Goal: Transaction & Acquisition: Purchase product/service

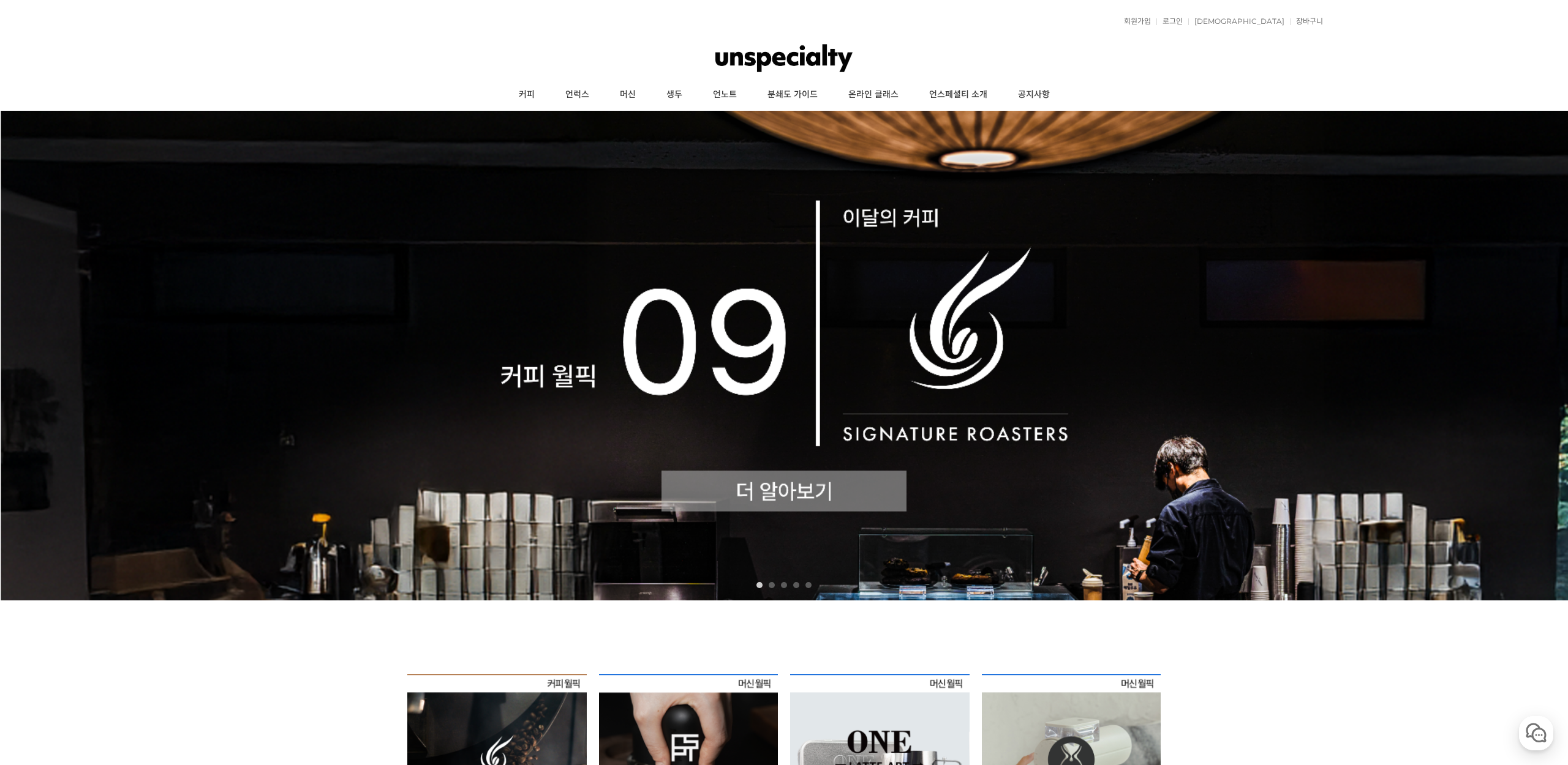
click at [800, 497] on img at bounding box center [784, 356] width 1568 height 490
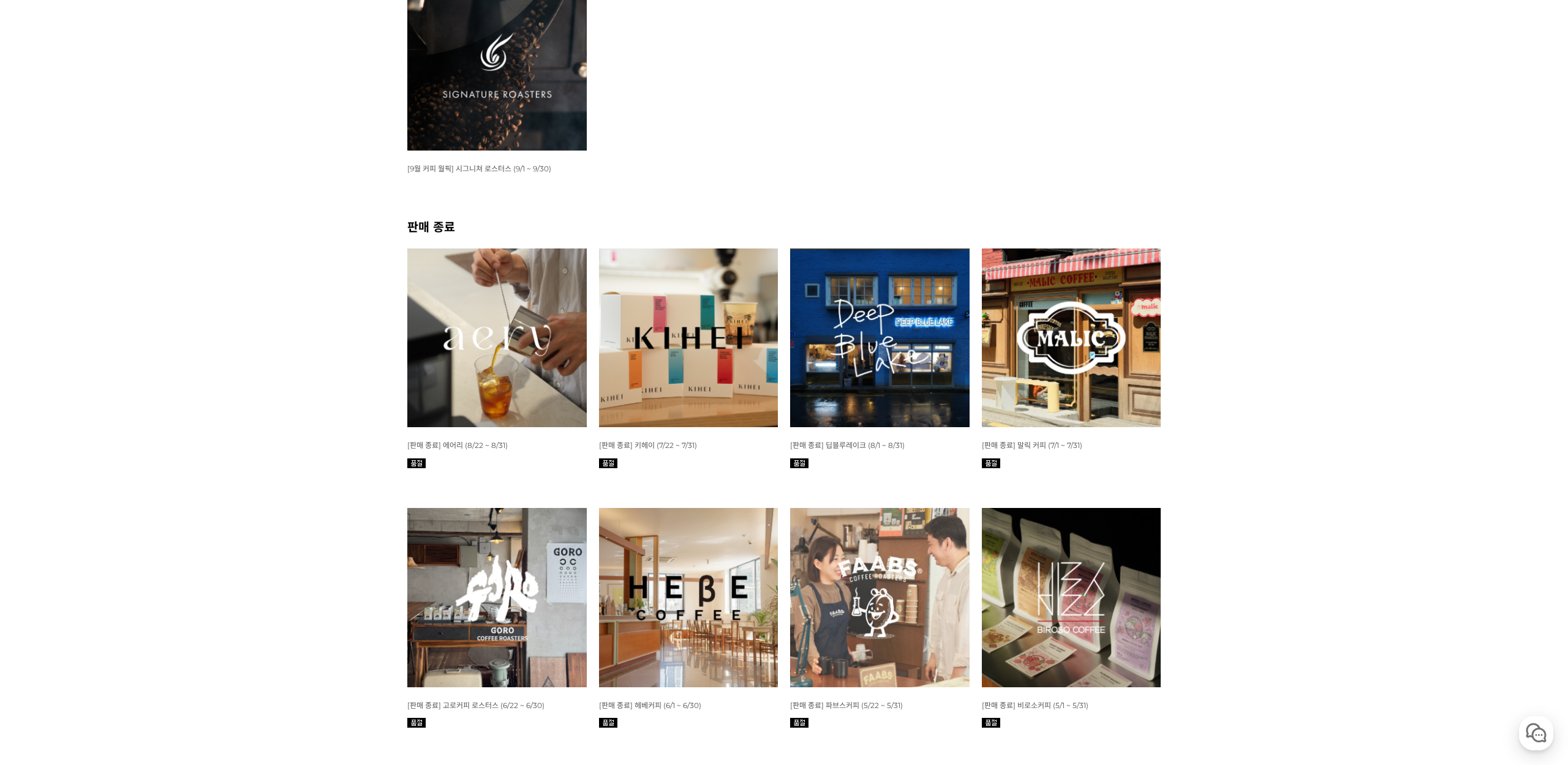
scroll to position [7, 0]
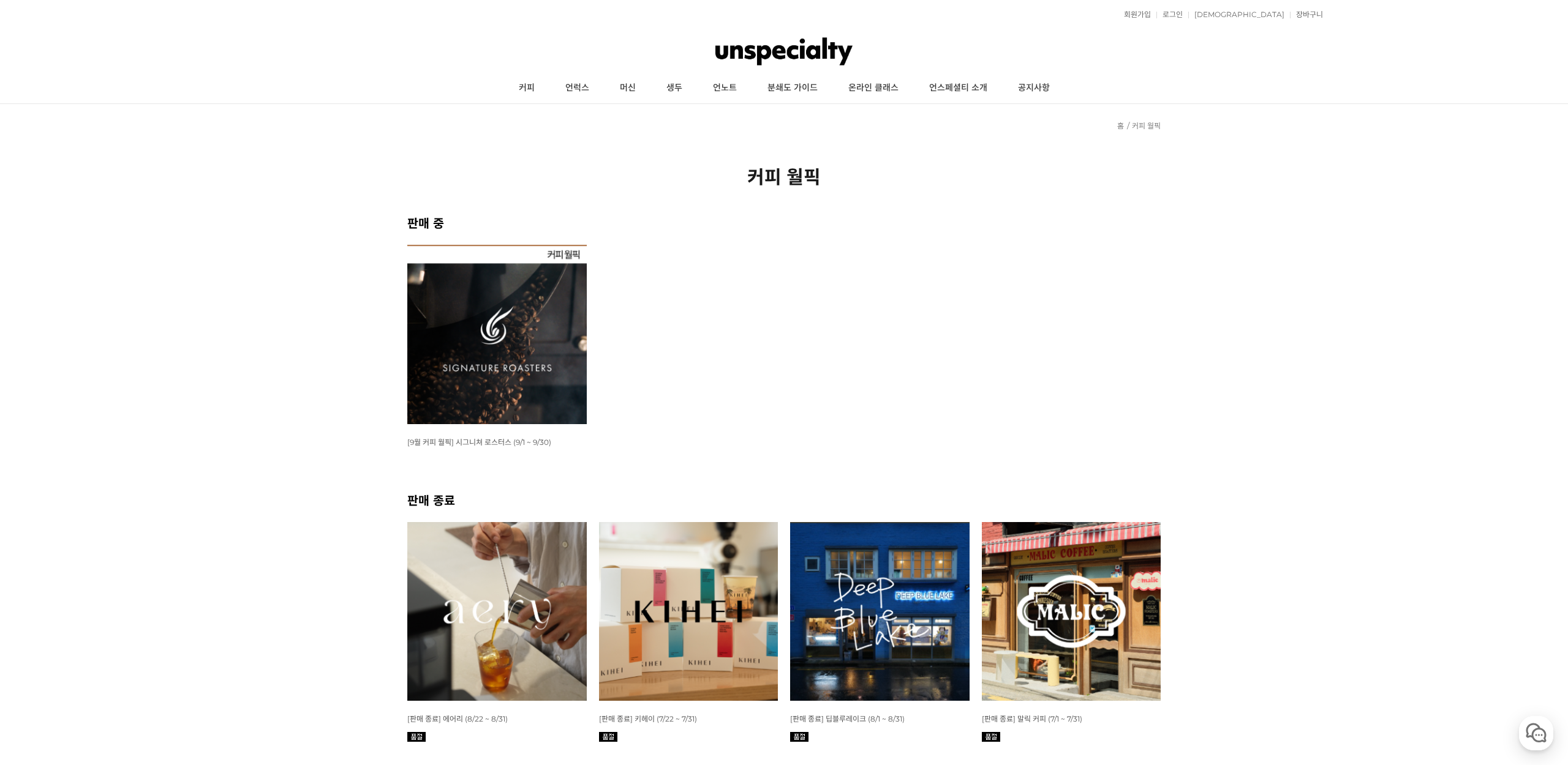
click at [440, 324] on img at bounding box center [497, 334] width 180 height 180
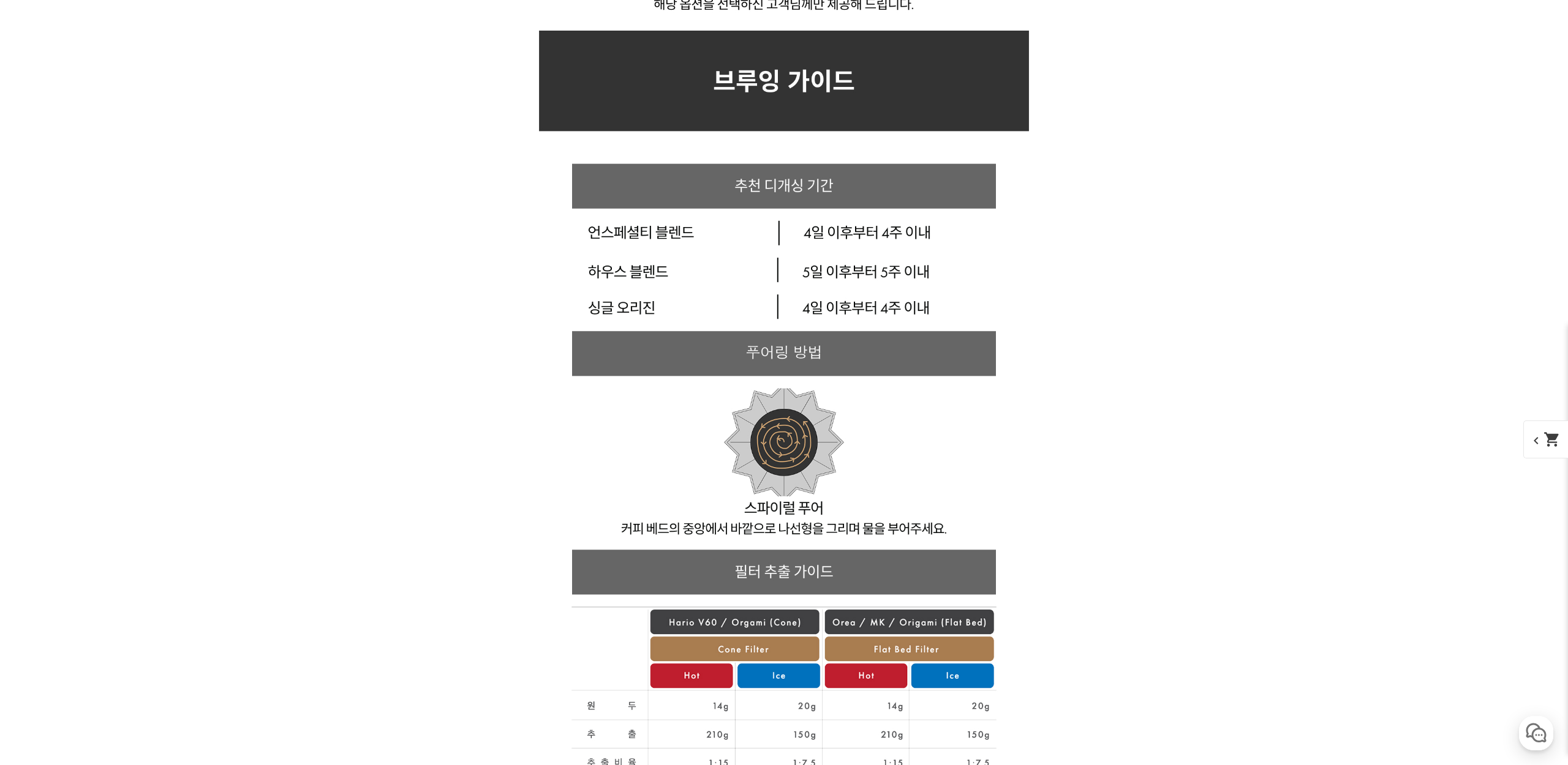
scroll to position [11840, 0]
